Goal: Check status: Check status

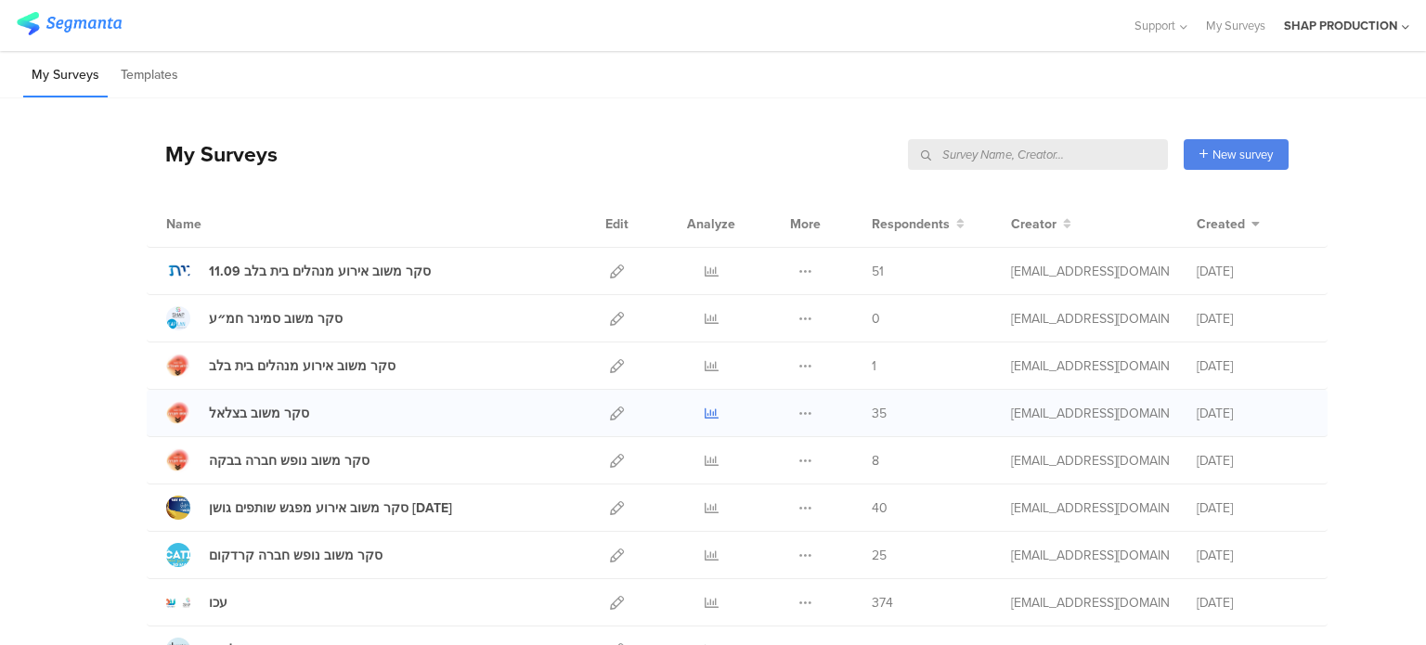
click at [705, 412] on icon at bounding box center [712, 414] width 14 height 14
